Goal: Find specific page/section: Find specific page/section

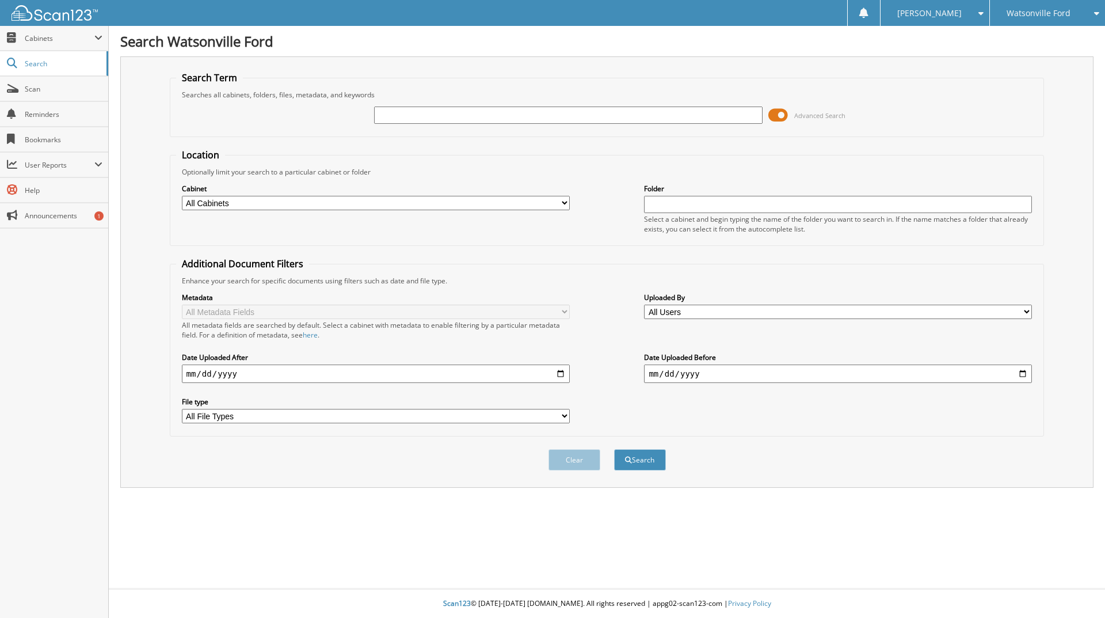
click at [1061, 20] on div "Watsonville Ford" at bounding box center [1048, 13] width 104 height 26
click at [1051, 40] on link "Chevrolet of [GEOGRAPHIC_DATA]" at bounding box center [1047, 41] width 115 height 31
click at [423, 115] on input "text" at bounding box center [568, 115] width 388 height 17
type input "103447"
click at [614, 449] on button "Search" at bounding box center [640, 459] width 52 height 21
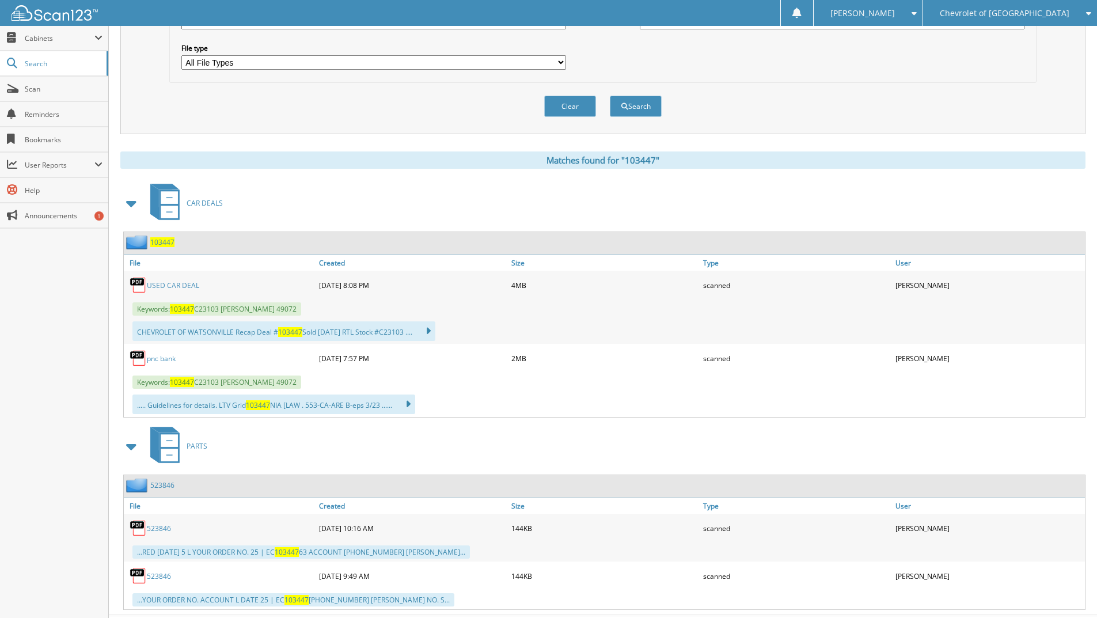
scroll to position [381, 0]
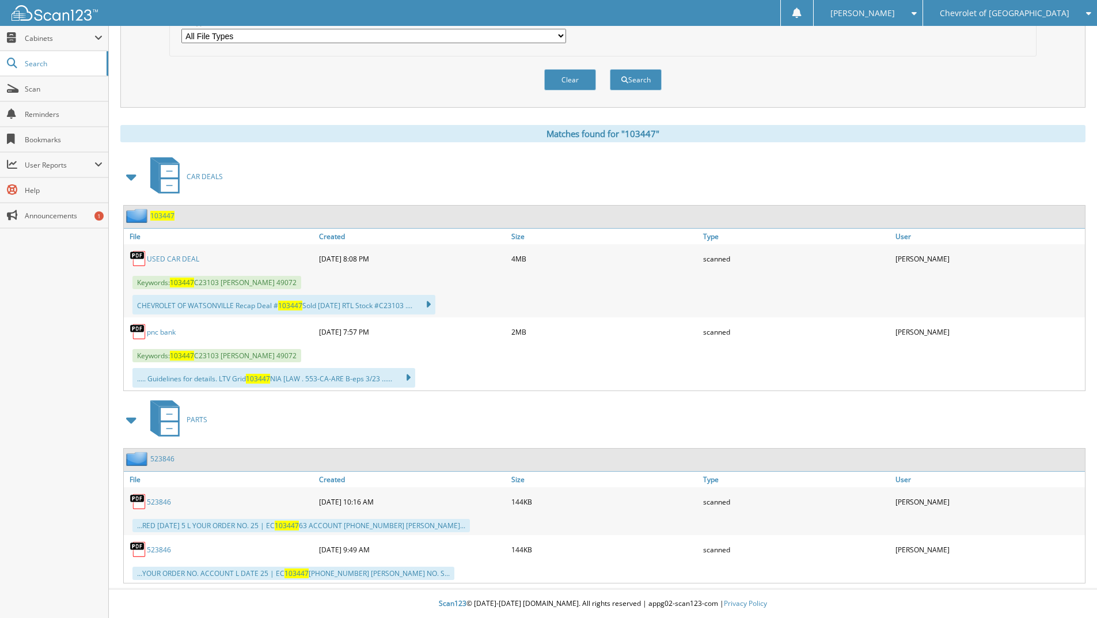
click at [158, 333] on link "pnc bank" at bounding box center [161, 332] width 29 height 10
click at [38, 86] on span "Scan" at bounding box center [64, 89] width 78 height 10
